Goal: Check status: Check status

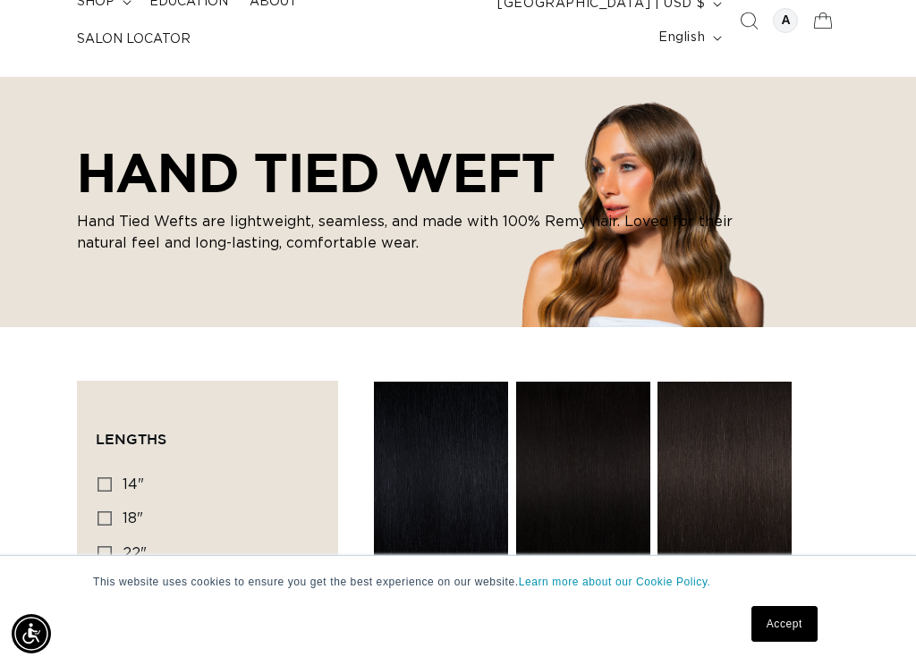
scroll to position [0, 1577]
click at [790, 542] on link "Accept" at bounding box center [784, 624] width 66 height 36
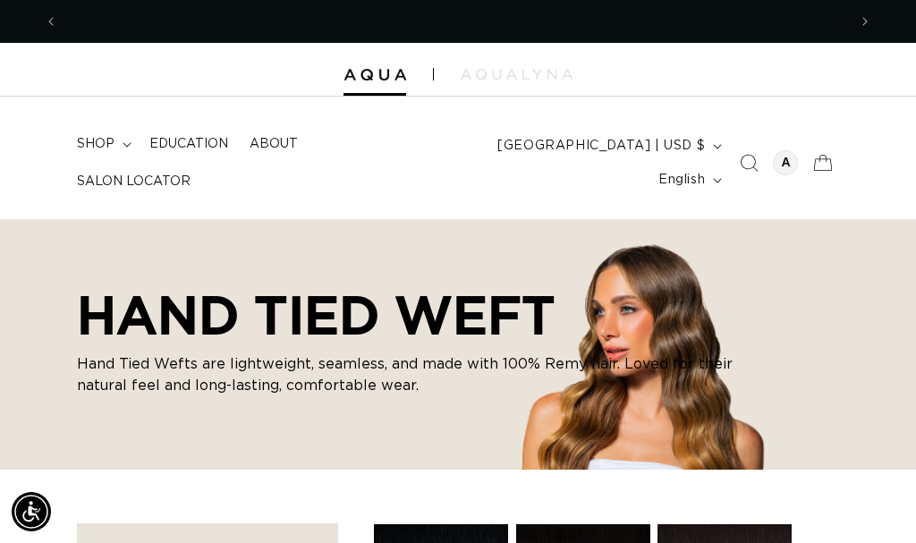
scroll to position [0, 0]
click at [829, 166] on icon at bounding box center [822, 163] width 42 height 42
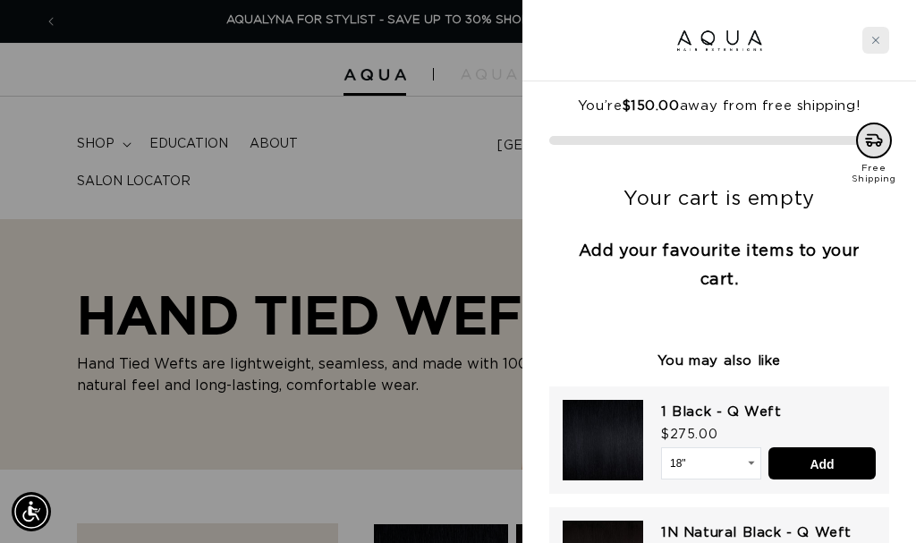
click at [875, 45] on div "Close cart" at bounding box center [875, 40] width 27 height 27
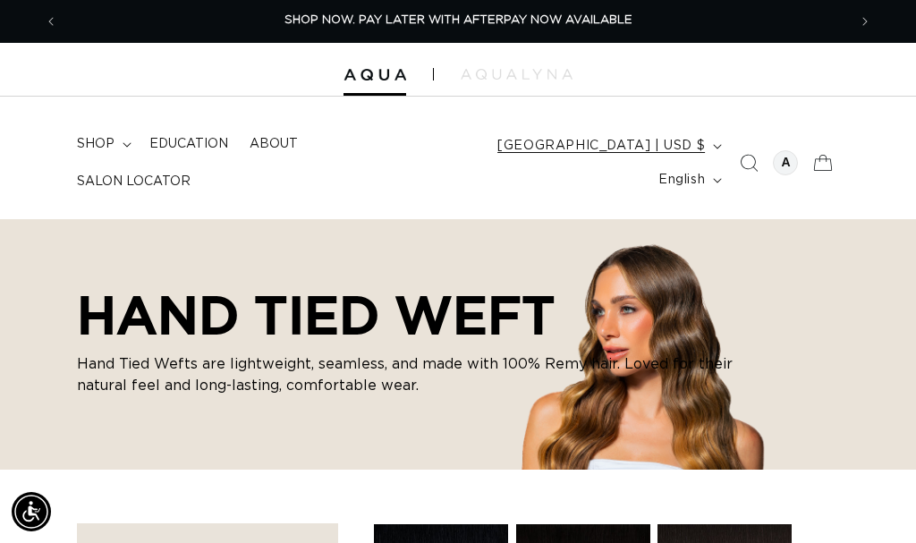
click at [587, 143] on span "[GEOGRAPHIC_DATA] | USD $" at bounding box center [600, 146] width 207 height 19
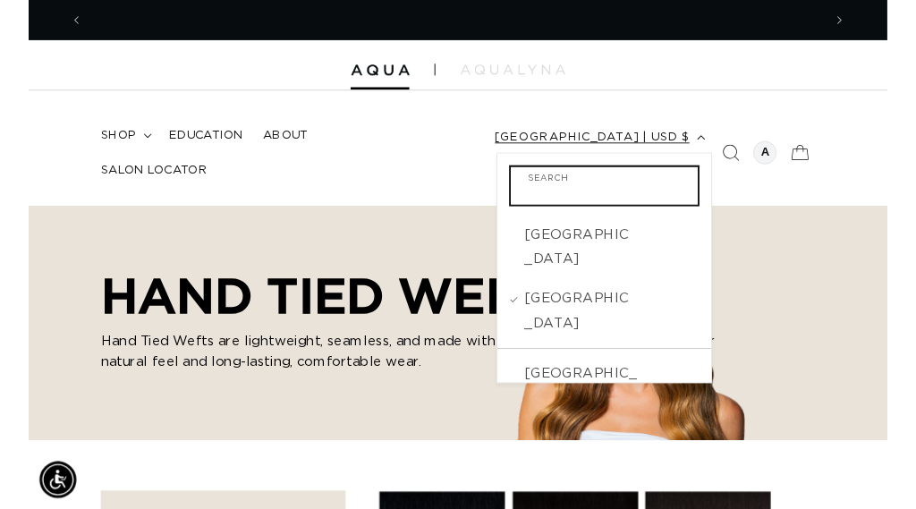
scroll to position [0, 1577]
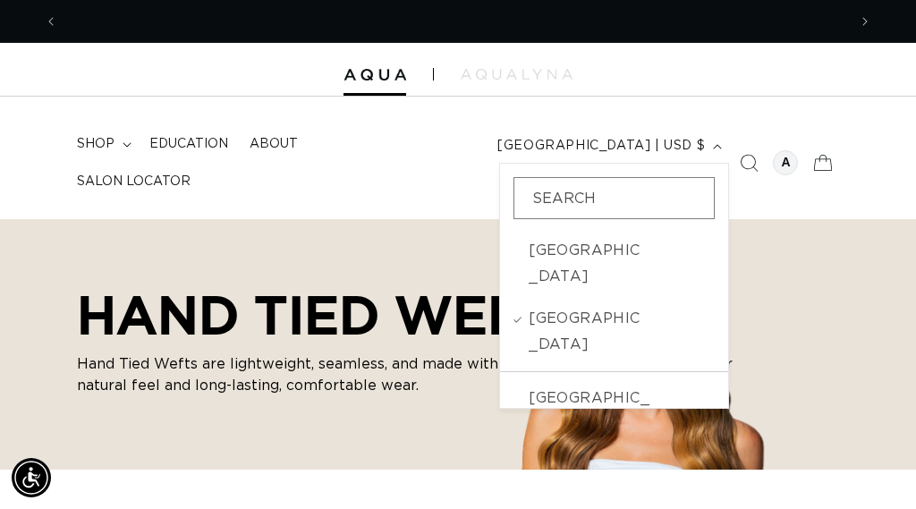
click at [816, 285] on div "HAND TIED WEFT Hand Tied Wefts are lightweight, seamless, and made with 100% Re…" at bounding box center [458, 344] width 916 height 250
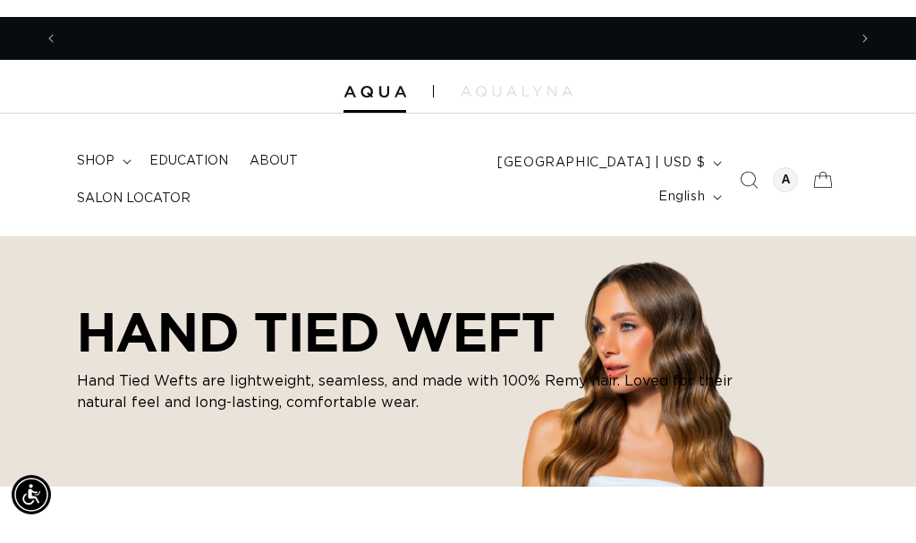
scroll to position [0, 0]
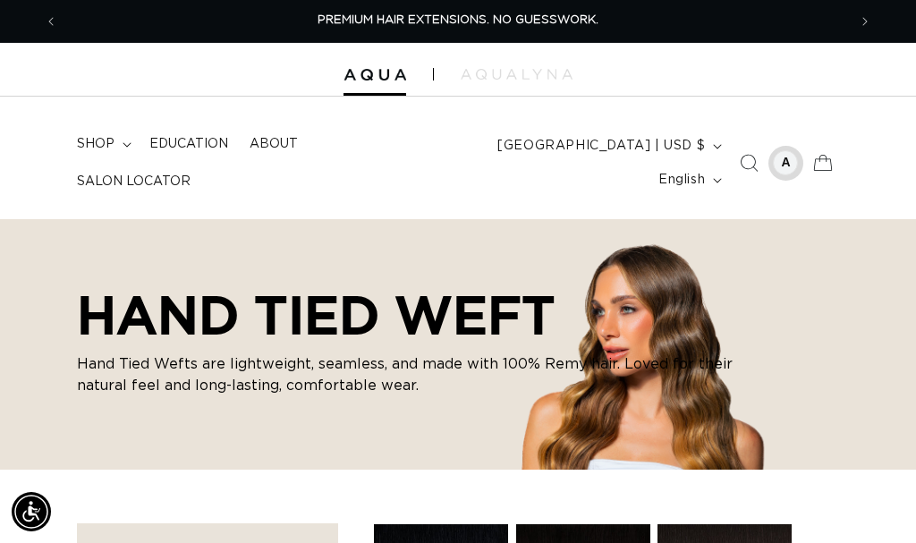
click at [778, 164] on div at bounding box center [785, 162] width 25 height 25
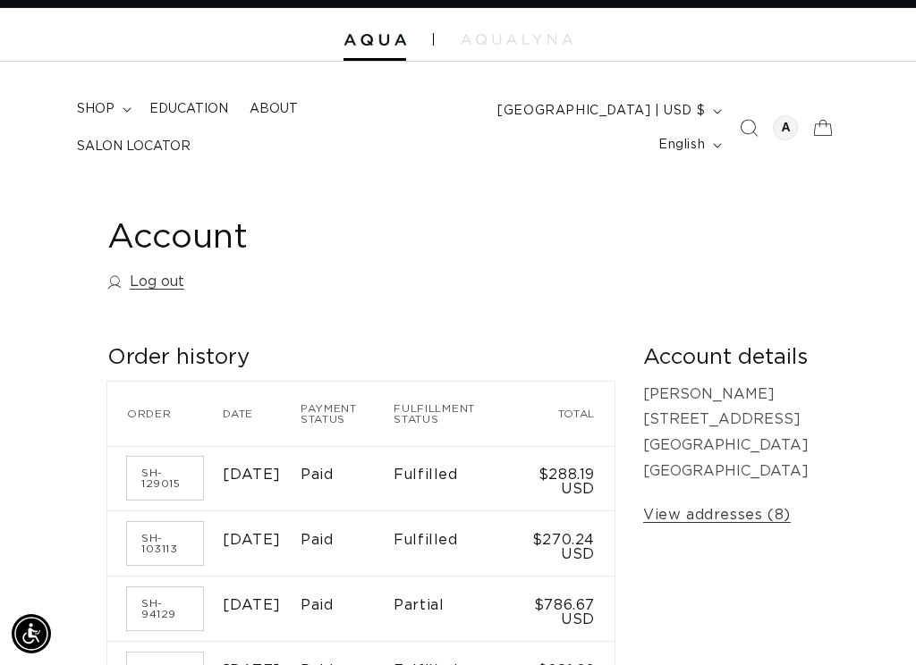
scroll to position [0, 789]
click at [173, 461] on link "SH-129015" at bounding box center [165, 478] width 76 height 43
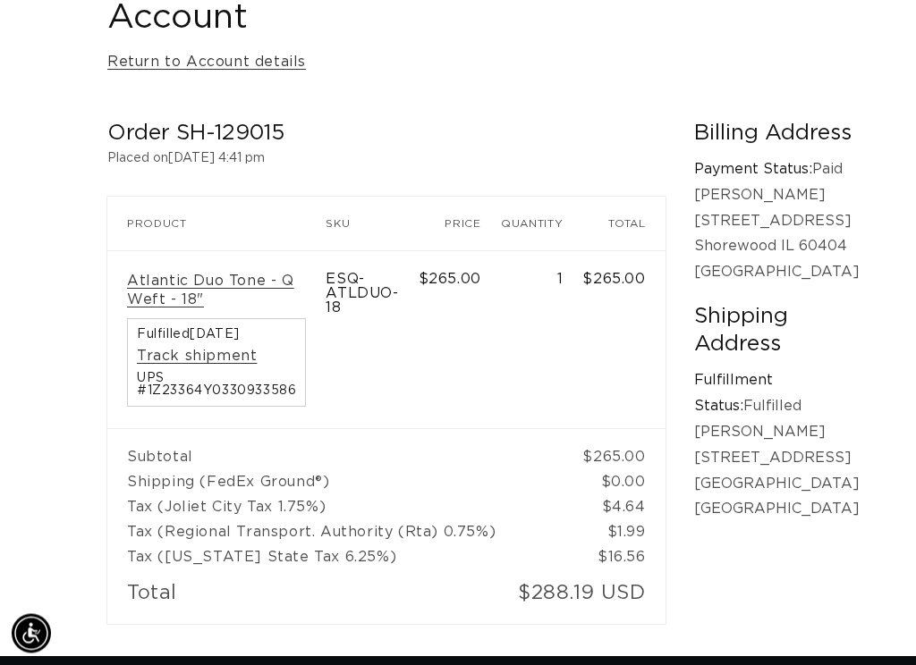
scroll to position [255, 0]
click at [207, 364] on link "Track shipment" at bounding box center [197, 356] width 120 height 19
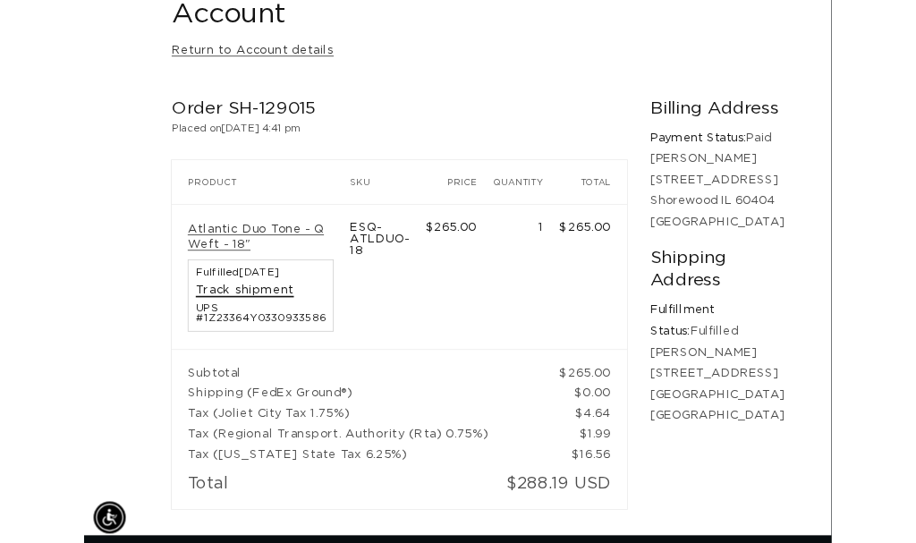
scroll to position [305, 0]
